Goal: Task Accomplishment & Management: Complete application form

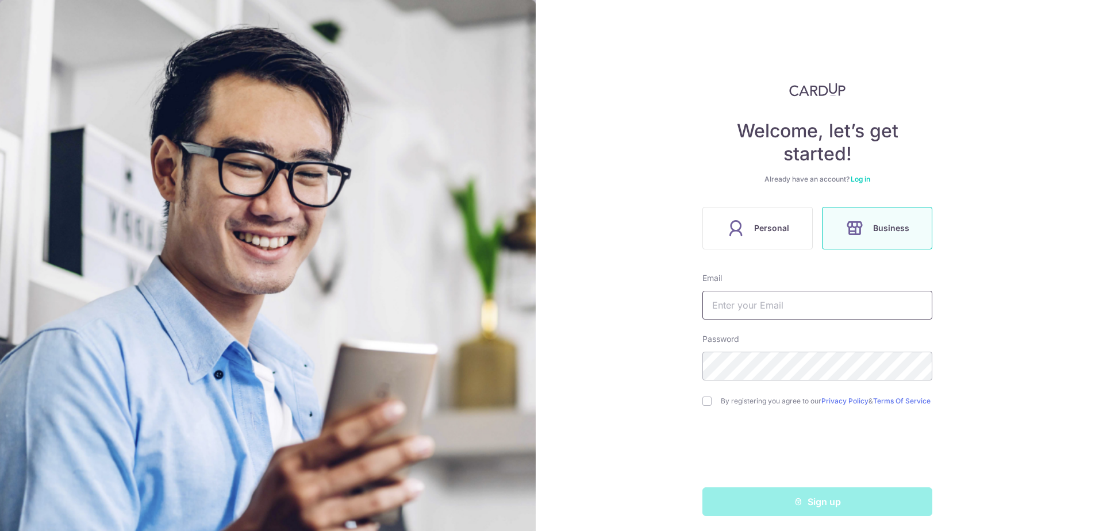
type input "jt@outlook.sg"
click at [880, 239] on label "Business" at bounding box center [877, 228] width 110 height 43
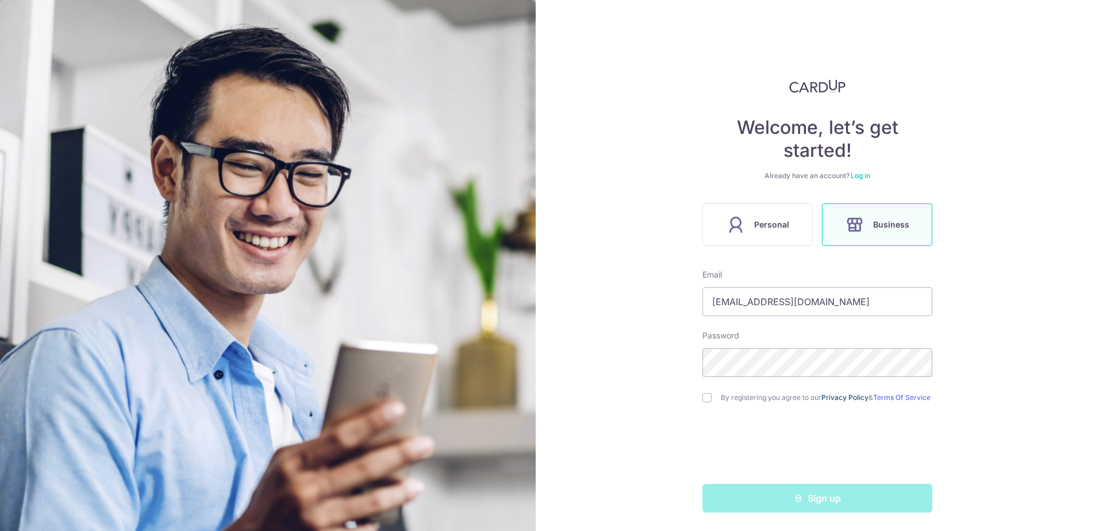
scroll to position [8, 0]
drag, startPoint x: 774, startPoint y: 295, endPoint x: 722, endPoint y: 299, distance: 52.4
click at [722, 299] on input "jt@outlook.sg" at bounding box center [817, 301] width 230 height 29
type input "[EMAIL_ADDRESS][DOMAIN_NAME]"
click at [966, 332] on div "Welcome, let’s get started! Already have an account? Log in Personal Business E…" at bounding box center [817, 265] width 563 height 531
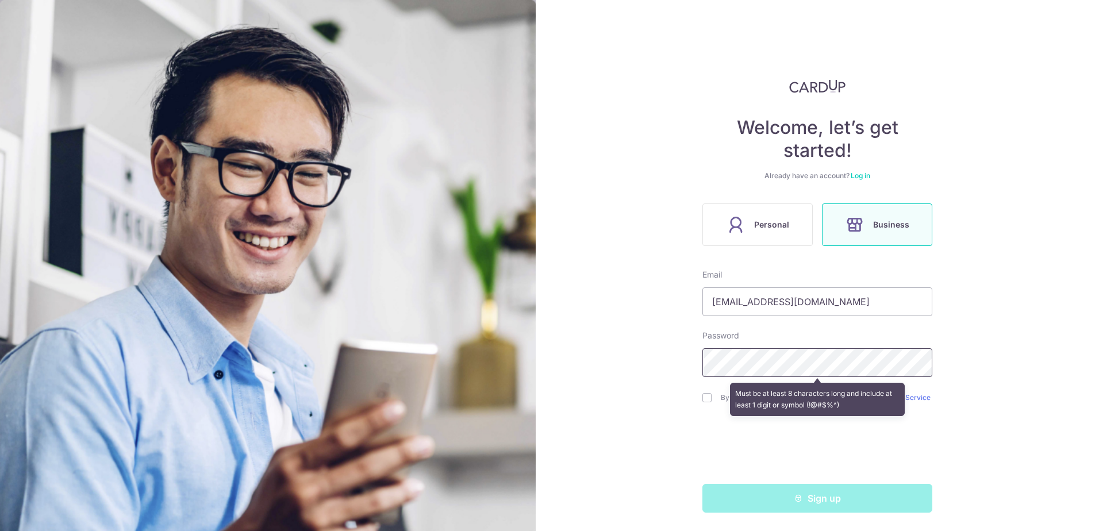
click at [636, 361] on div "Welcome, let’s get started! Already have an account? Log in Personal Business E…" at bounding box center [817, 265] width 563 height 531
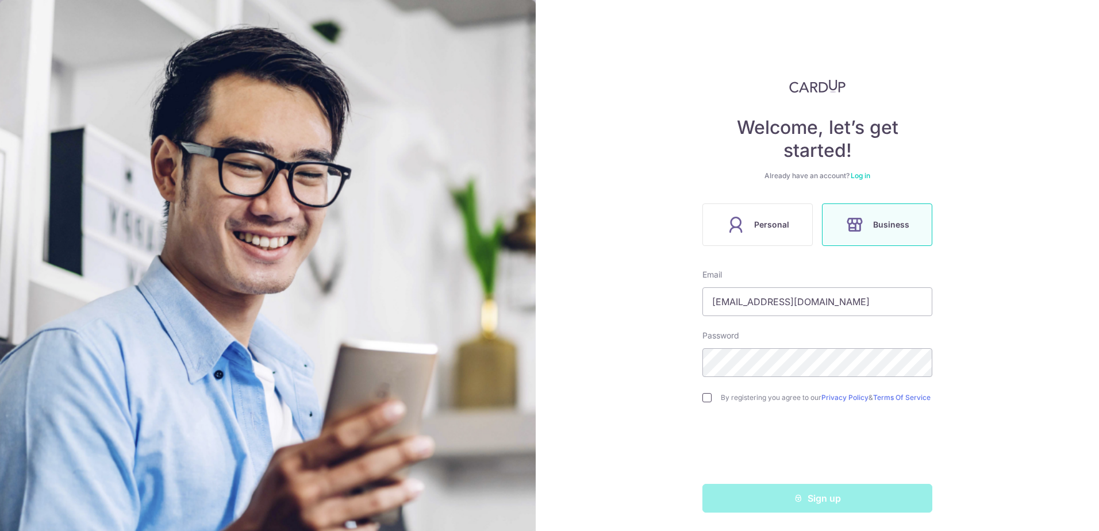
click at [704, 397] on input "checkbox" at bounding box center [706, 397] width 9 height 9
checkbox input "true"
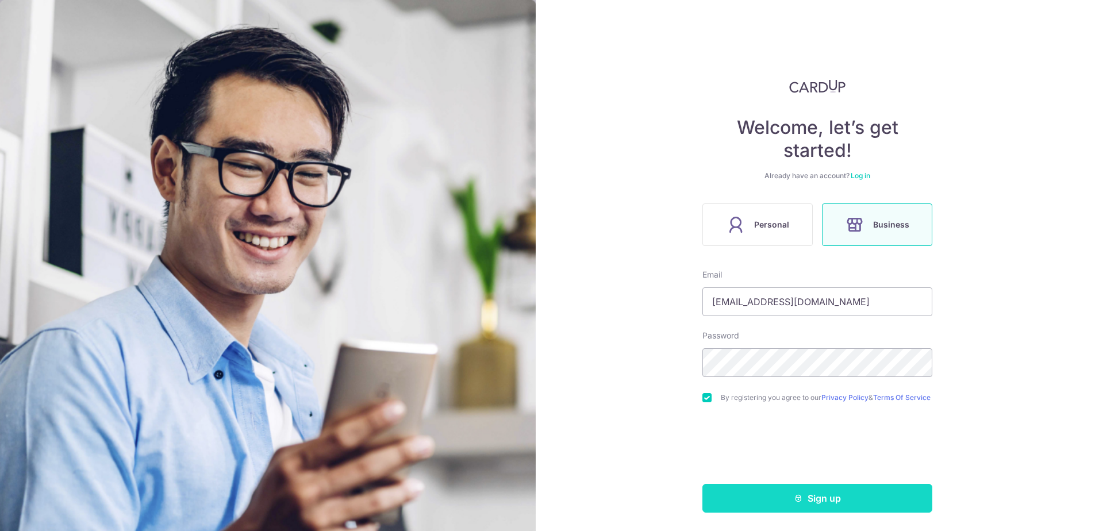
click at [798, 494] on icon "submit" at bounding box center [798, 498] width 9 height 9
